Goal: Navigation & Orientation: Find specific page/section

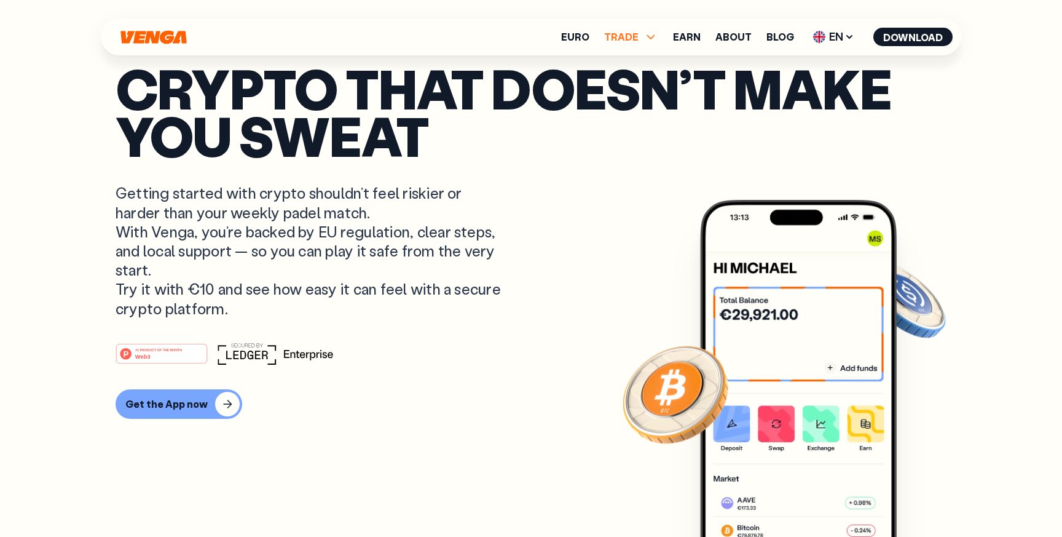
click at [652, 38] on icon at bounding box center [651, 37] width 15 height 15
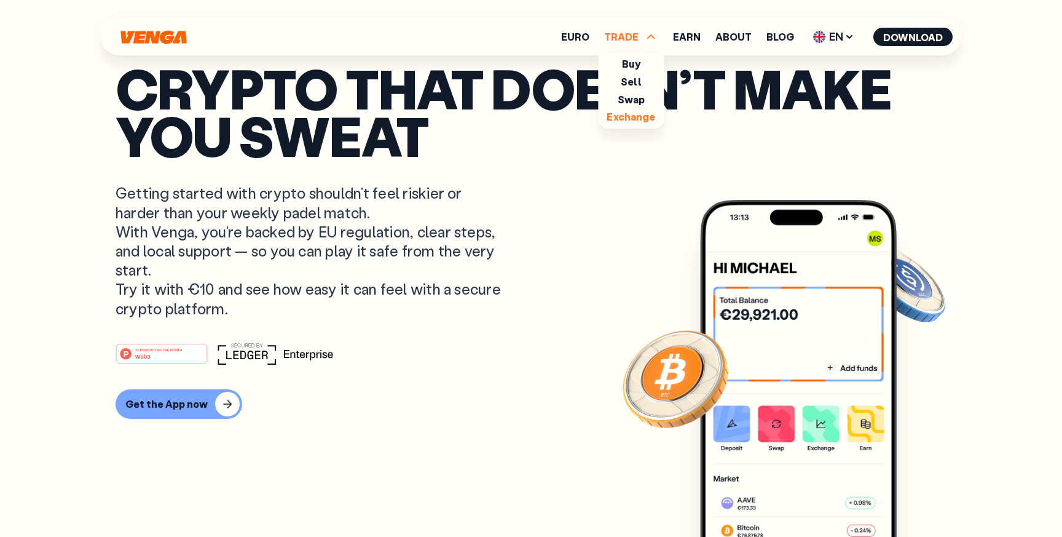
click at [634, 116] on link "Exchange" at bounding box center [631, 116] width 49 height 13
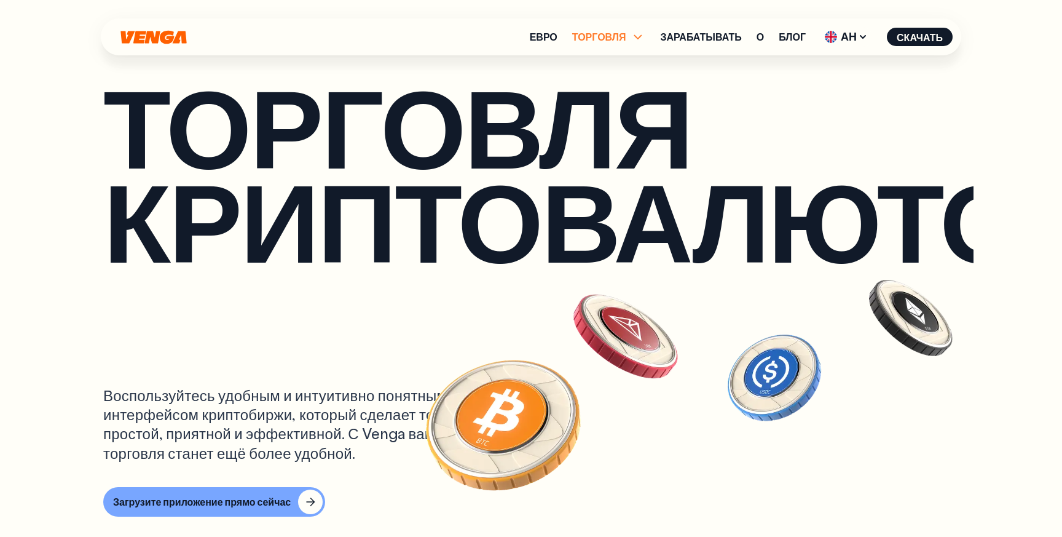
click at [631, 37] on icon at bounding box center [638, 37] width 15 height 15
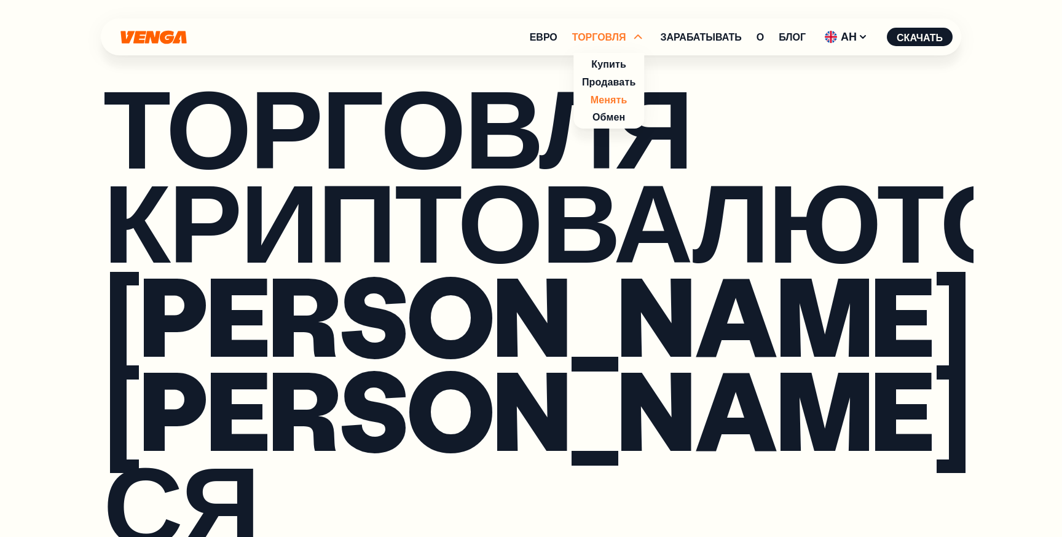
click at [602, 97] on font "Менять" at bounding box center [609, 99] width 37 height 13
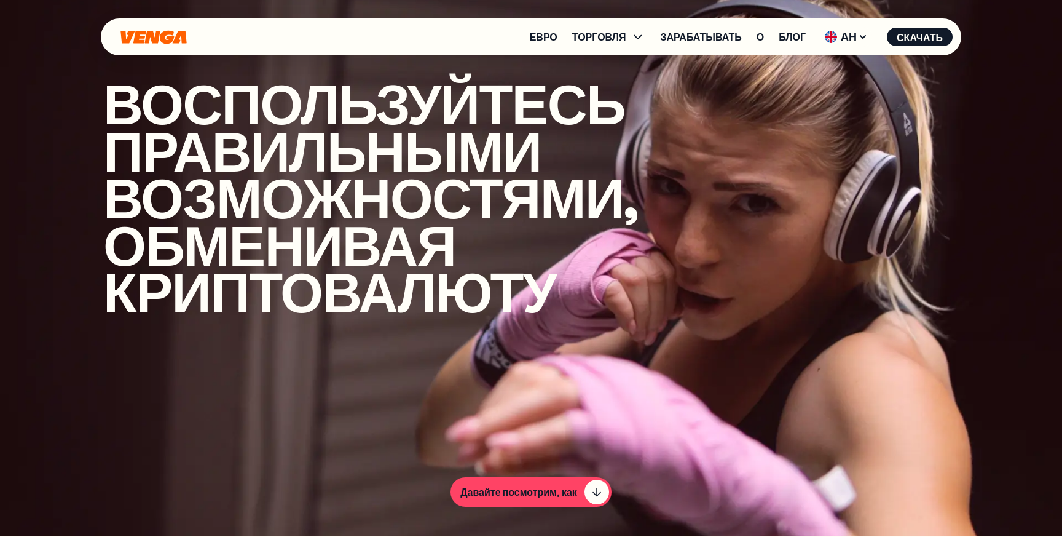
scroll to position [1, 0]
click at [593, 44] on ul "Евро ТОРГОВЛЯ Купить Продавать Менять Обмен Зарабатывать О Блог АН Английский -…" at bounding box center [741, 37] width 423 height 20
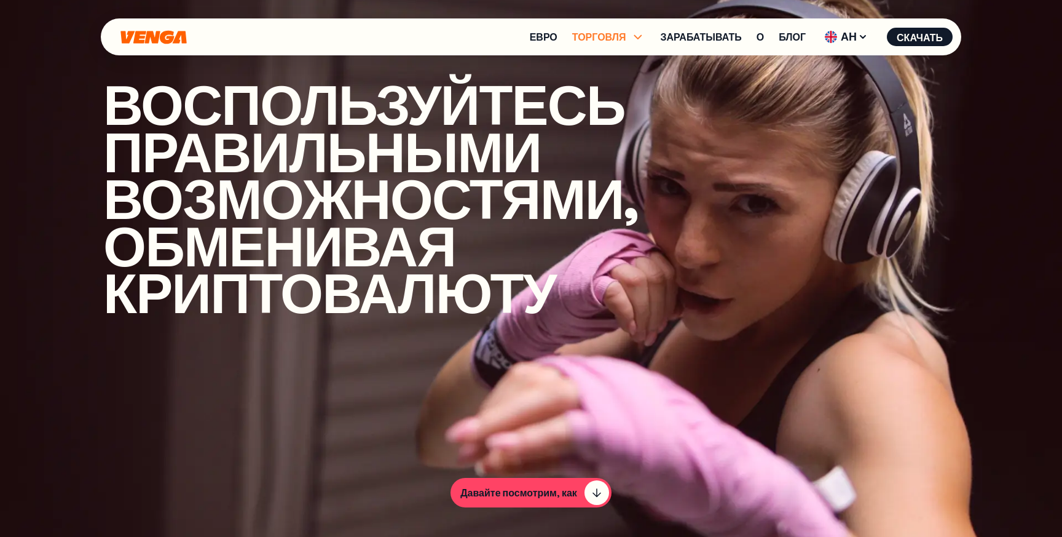
click at [595, 39] on font "ТОРГОВЛЯ" at bounding box center [599, 36] width 54 height 13
click at [601, 117] on font "Обмен" at bounding box center [609, 116] width 33 height 13
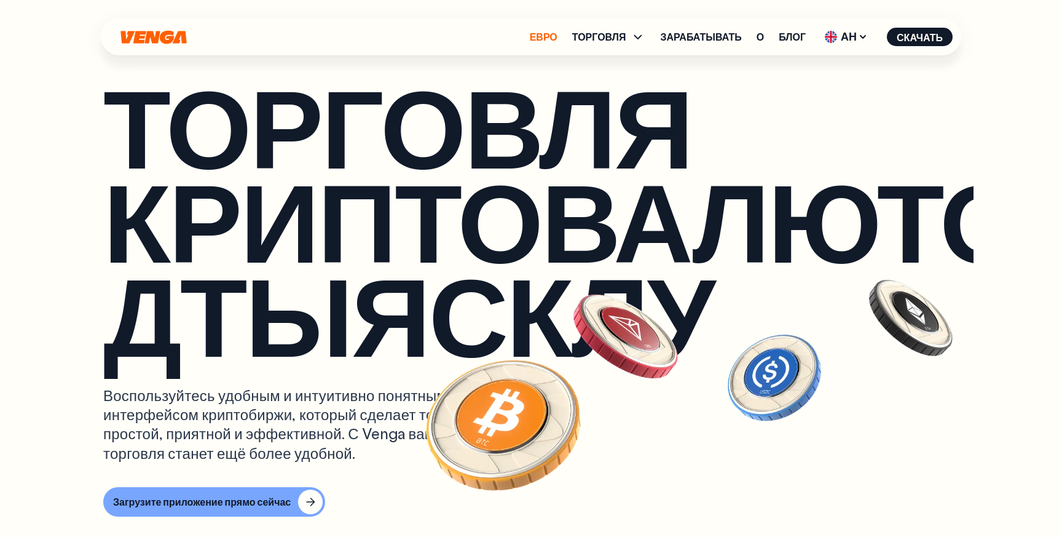
click at [537, 37] on font "Евро" at bounding box center [544, 36] width 28 height 13
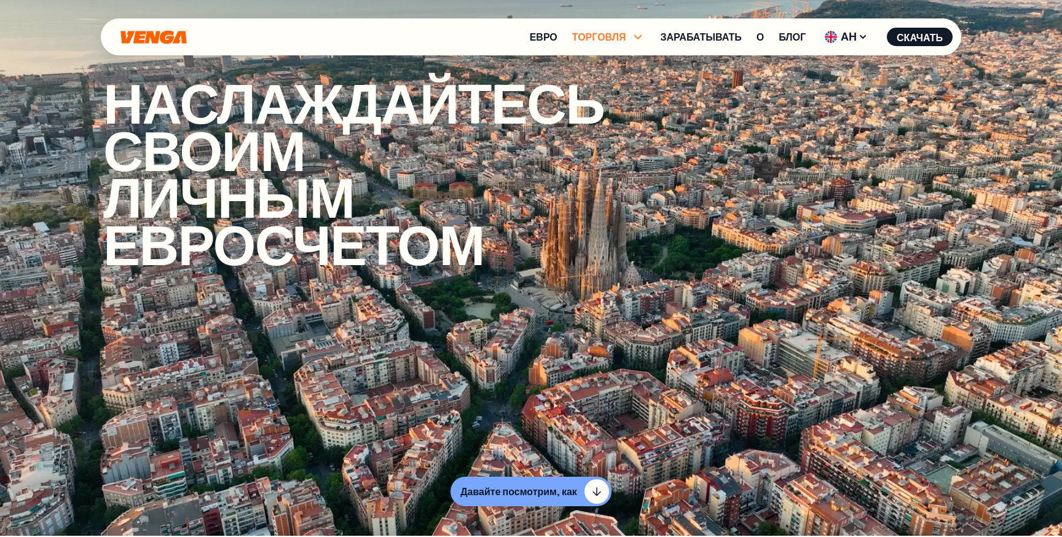
scroll to position [1, 0]
click at [591, 35] on font "ТОРГОВЛЯ" at bounding box center [599, 36] width 54 height 13
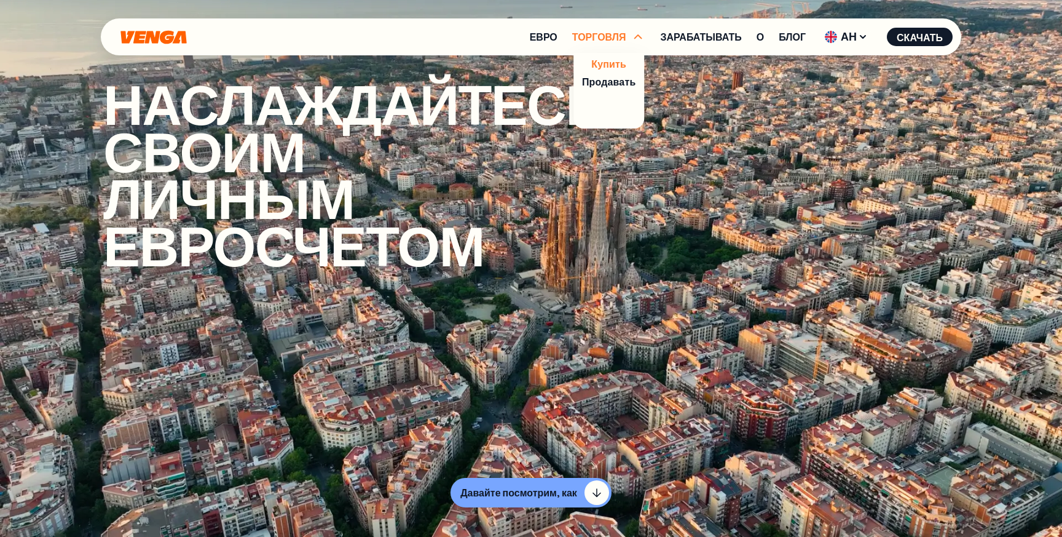
click at [598, 62] on font "Купить" at bounding box center [608, 63] width 35 height 13
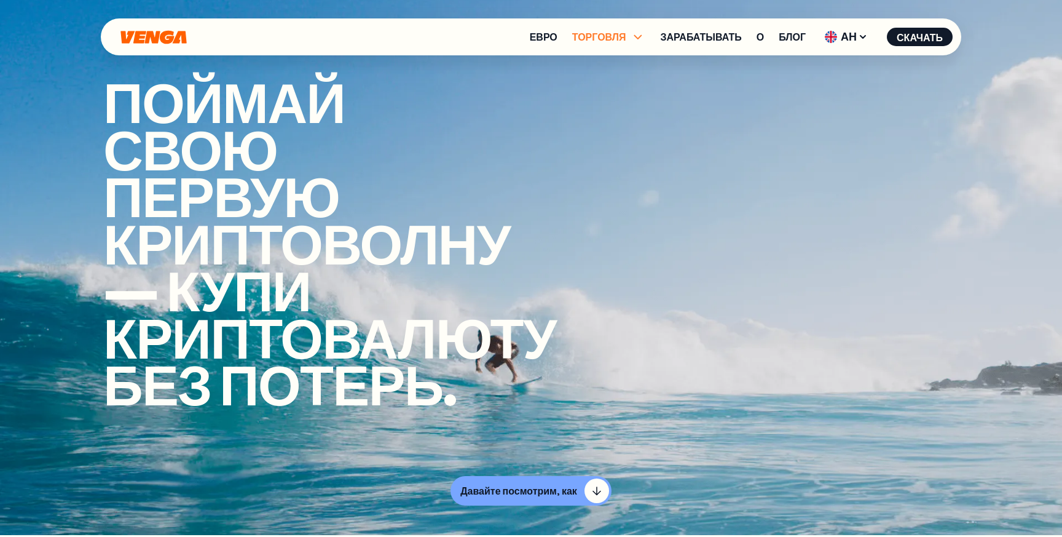
scroll to position [1, 0]
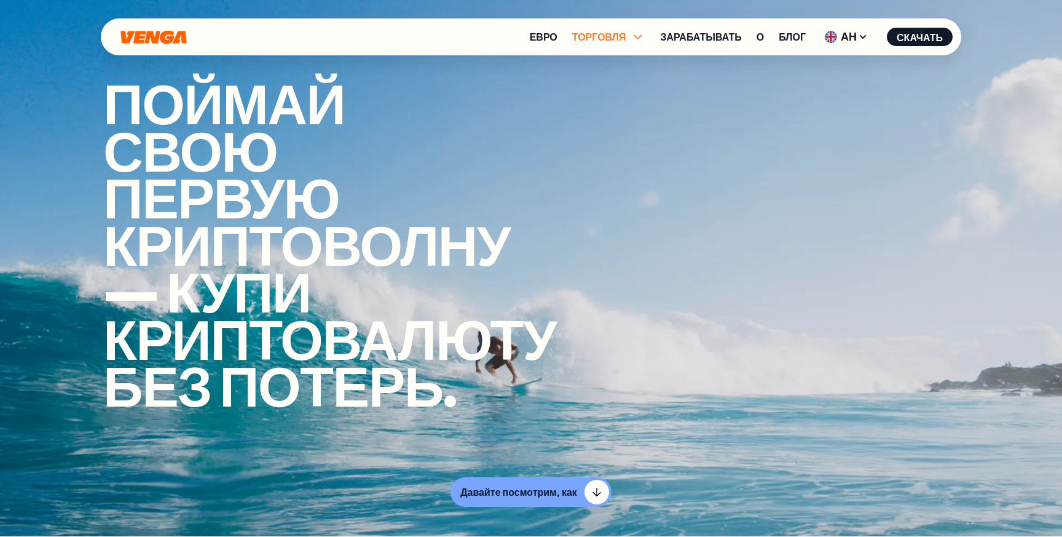
click at [623, 37] on span "ТОРГОВЛЯ" at bounding box center [609, 37] width 74 height 15
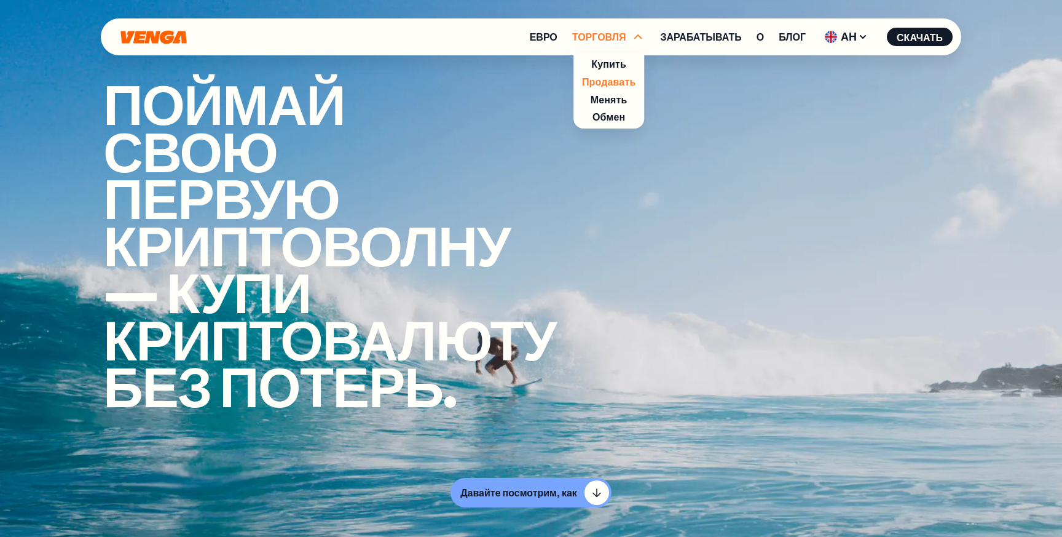
click at [604, 82] on font "Продавать" at bounding box center [609, 81] width 54 height 13
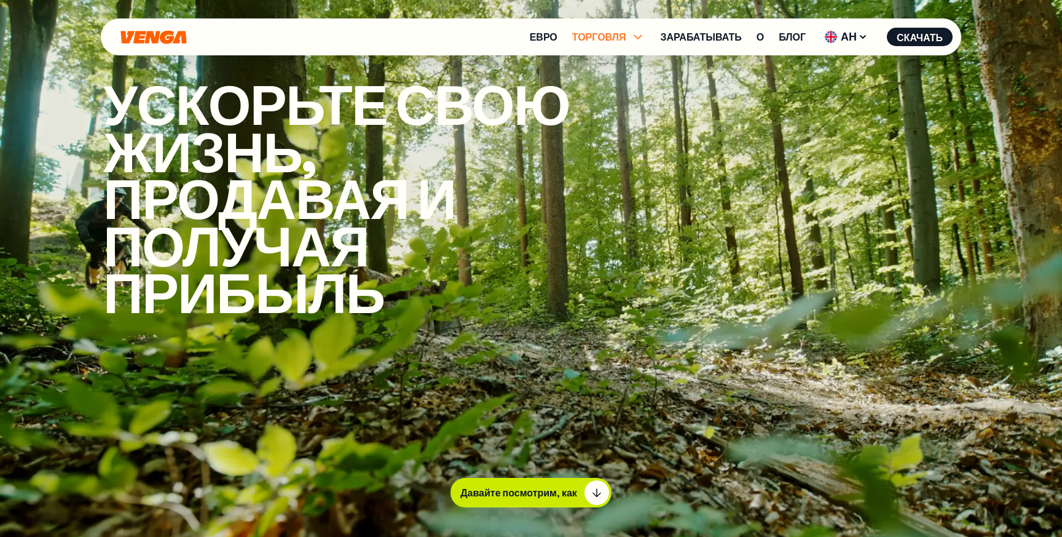
click at [624, 33] on span "ТОРГОВЛЯ" at bounding box center [609, 37] width 74 height 15
click at [609, 102] on font "Менять" at bounding box center [609, 99] width 37 height 13
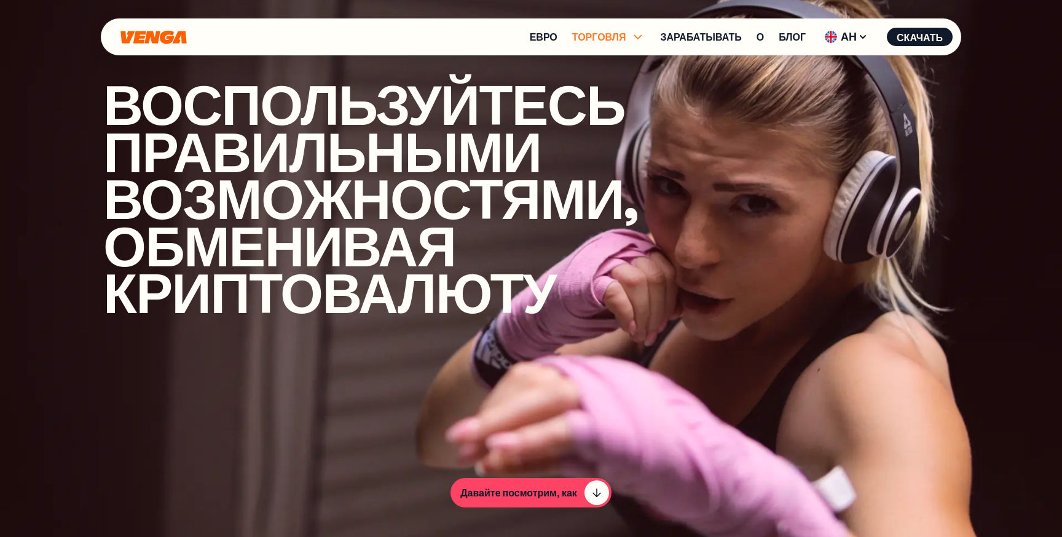
click at [633, 32] on icon at bounding box center [638, 37] width 15 height 15
click at [605, 116] on font "Обмен" at bounding box center [609, 116] width 33 height 13
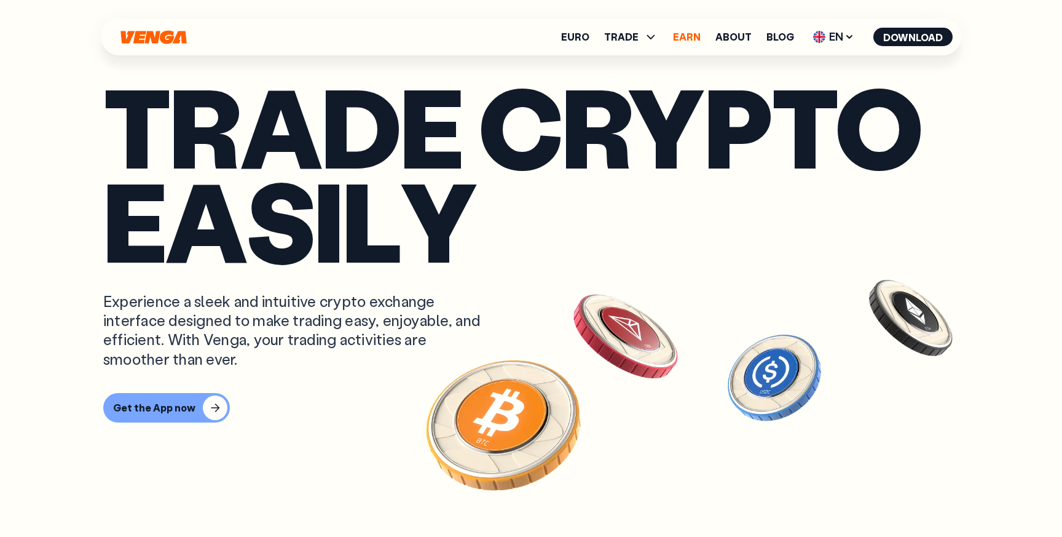
click at [691, 40] on link "Earn" at bounding box center [687, 37] width 28 height 10
